Goal: Find specific page/section

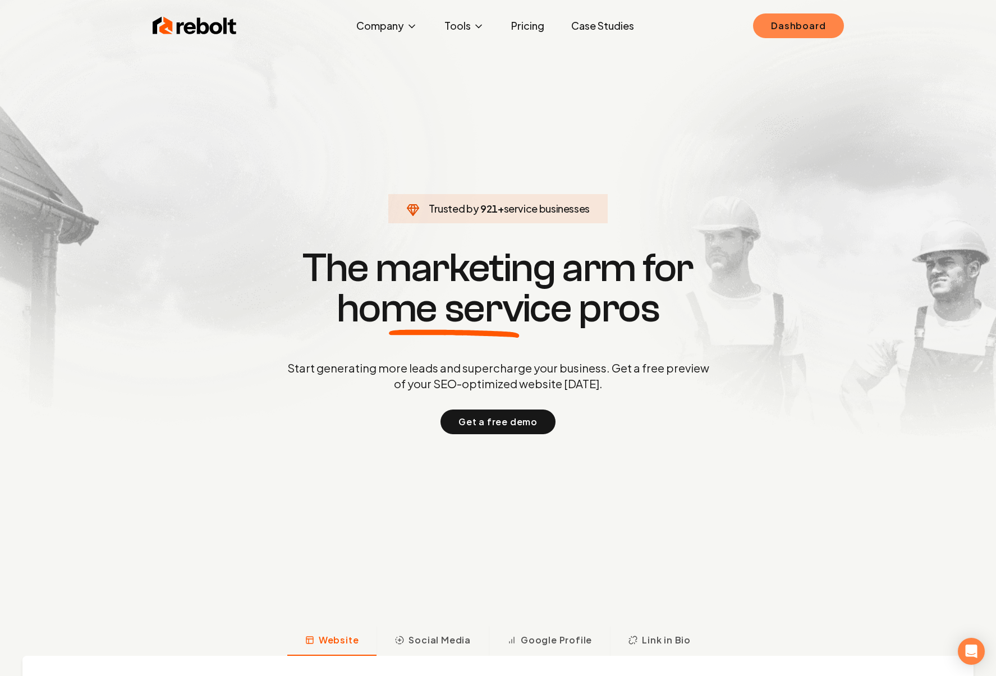
click at [807, 16] on link "Dashboard" at bounding box center [798, 25] width 90 height 25
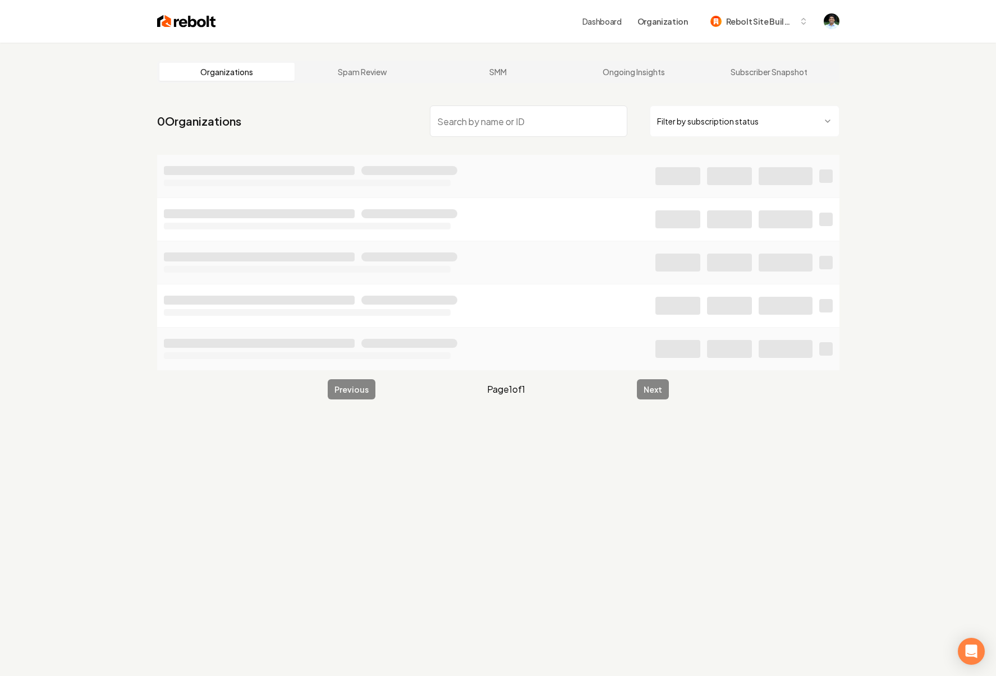
type input "[URL][DOMAIN_NAME]"
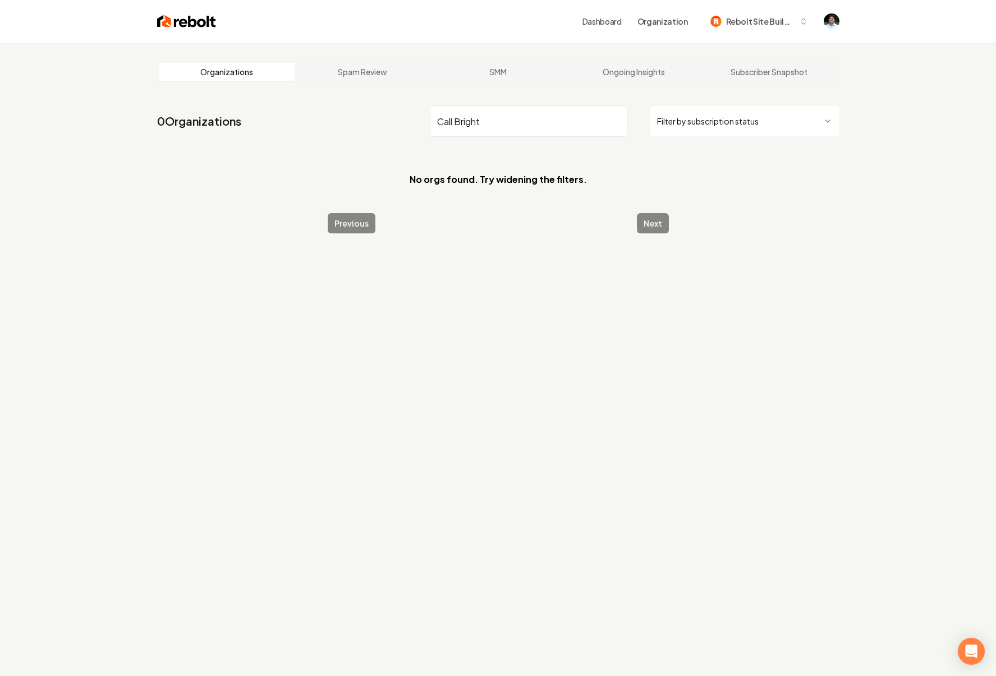
click at [486, 125] on input "Call Bright" at bounding box center [528, 120] width 197 height 31
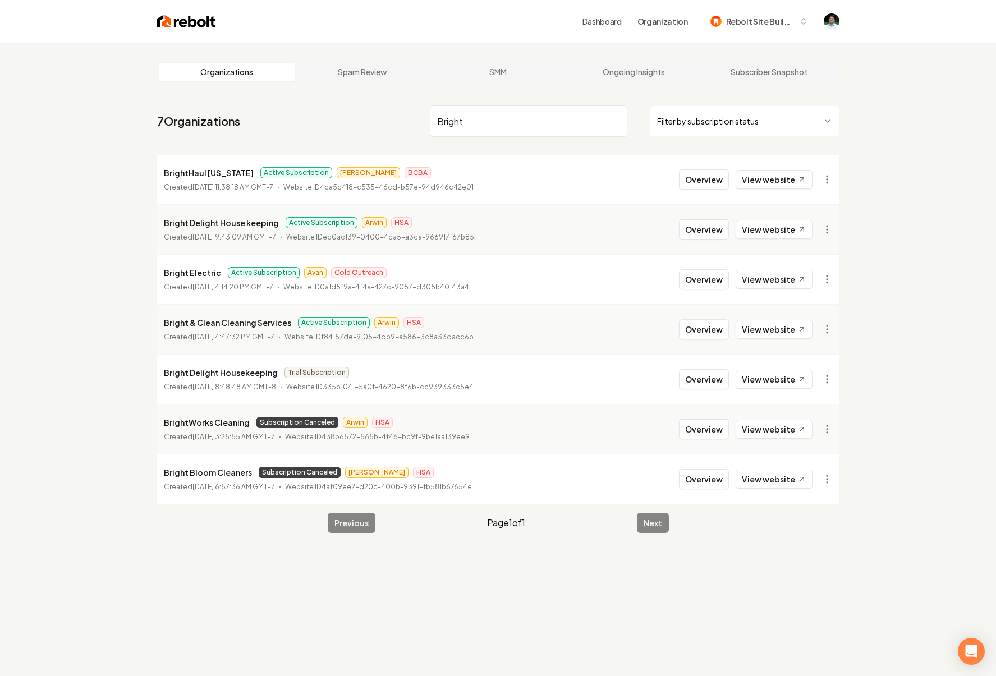
type input "Bright"
click at [809, 181] on link "View website" at bounding box center [773, 179] width 77 height 19
click at [814, 284] on div "Overview View website" at bounding box center [756, 279] width 154 height 20
click at [786, 279] on link "View website" at bounding box center [773, 279] width 77 height 19
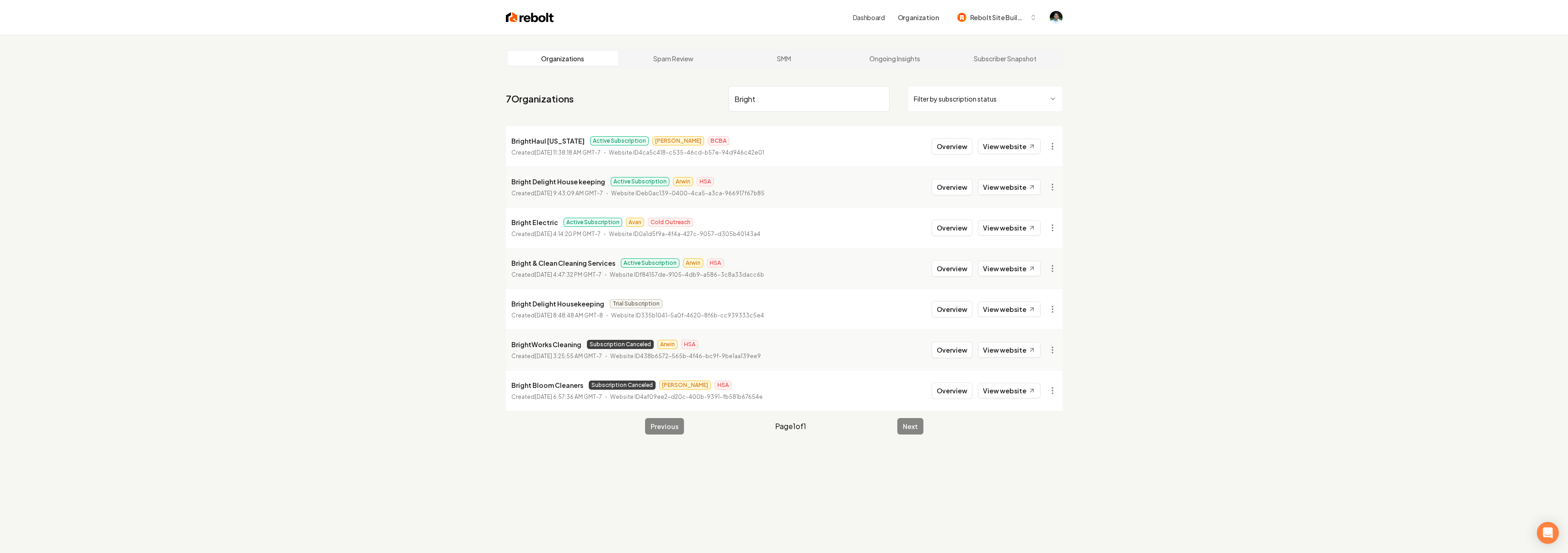
click at [0, 0] on div "Dashboard Organization Rebolt Site Builder Organizations Spam Review SMM Ongoin…" at bounding box center [784, 276] width 1568 height 553
